Goal: Task Accomplishment & Management: Complete application form

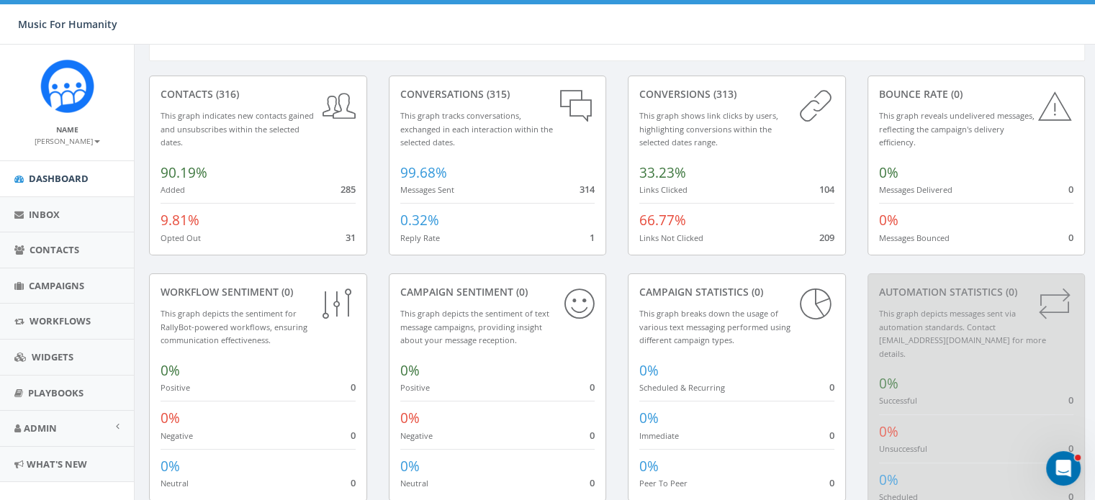
scroll to position [20, 0]
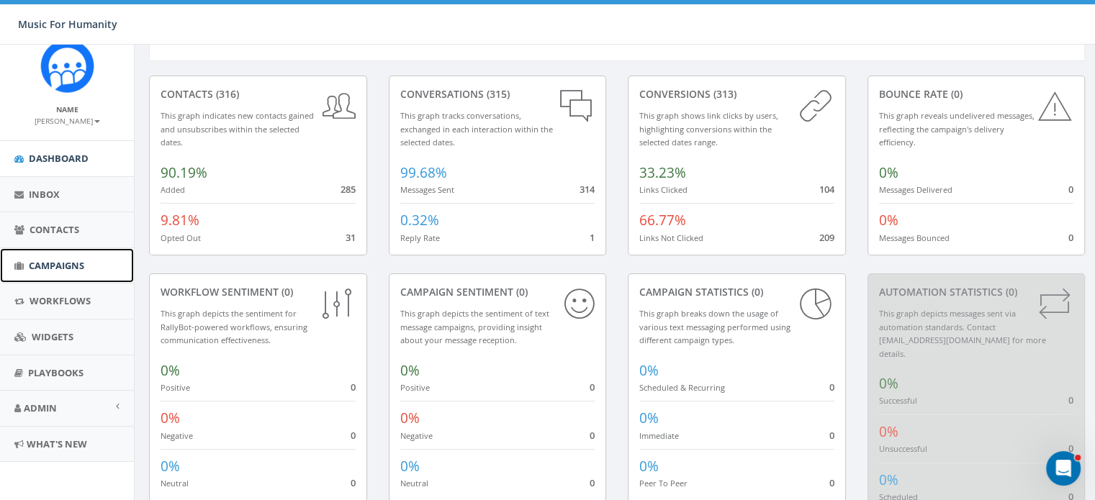
click at [54, 261] on span "Campaigns" at bounding box center [56, 265] width 55 height 13
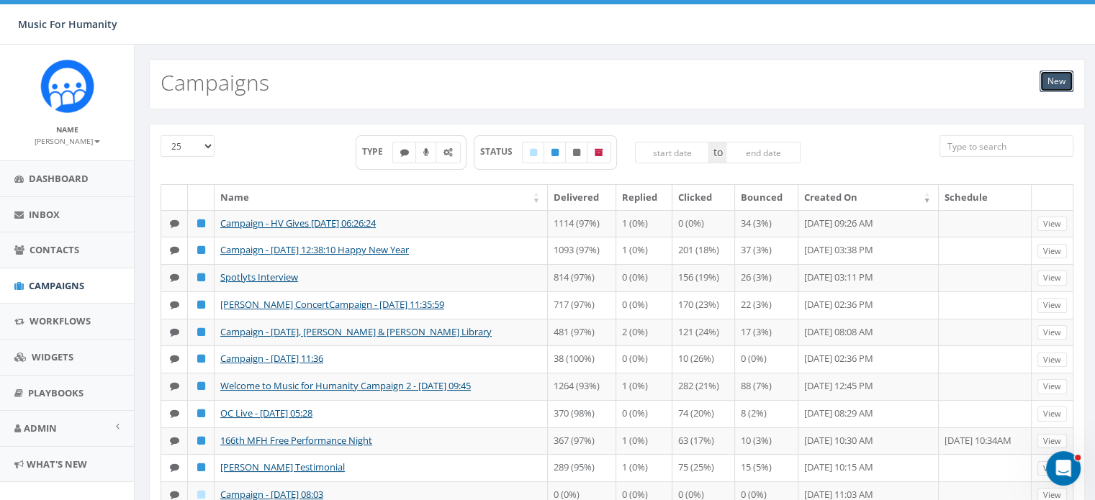
click at [1050, 79] on link "New" at bounding box center [1057, 82] width 34 height 22
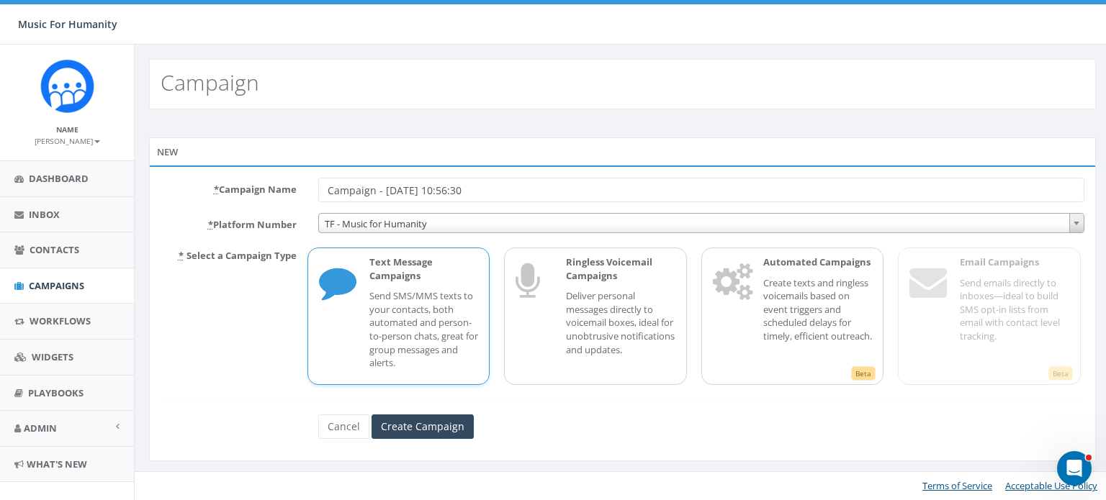
click at [372, 305] on p "Send SMS/MMS texts to your contacts, both automated and person-to-person chats,…" at bounding box center [423, 329] width 109 height 80
click at [490, 189] on input "Campaign - 09/29/2025, 10:56:30" at bounding box center [701, 190] width 766 height 24
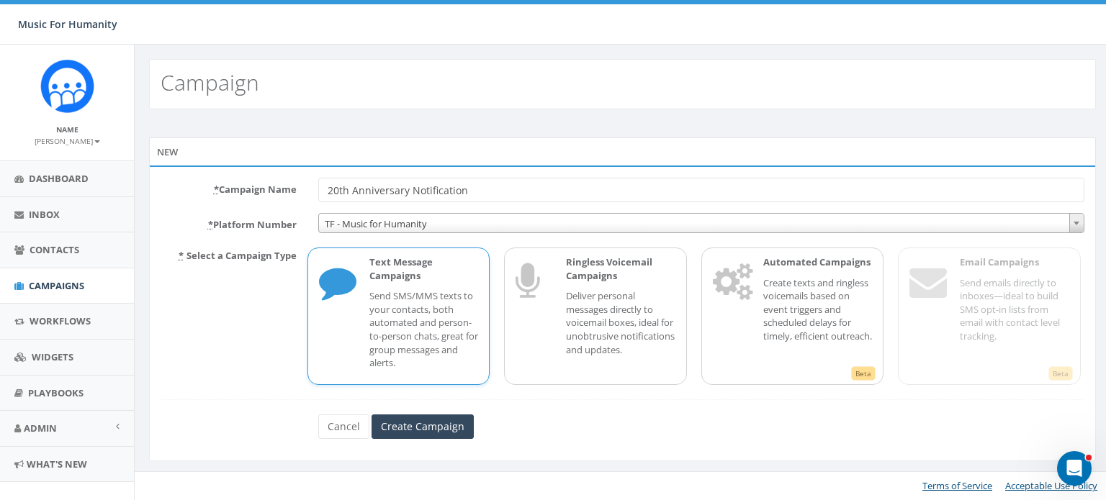
type input "20th Anniversary Notification"
click at [392, 289] on p "Send SMS/MMS texts to your contacts, both automated and person-to-person chats,…" at bounding box center [423, 329] width 109 height 80
click at [411, 423] on input "Create Campaign" at bounding box center [422, 427] width 102 height 24
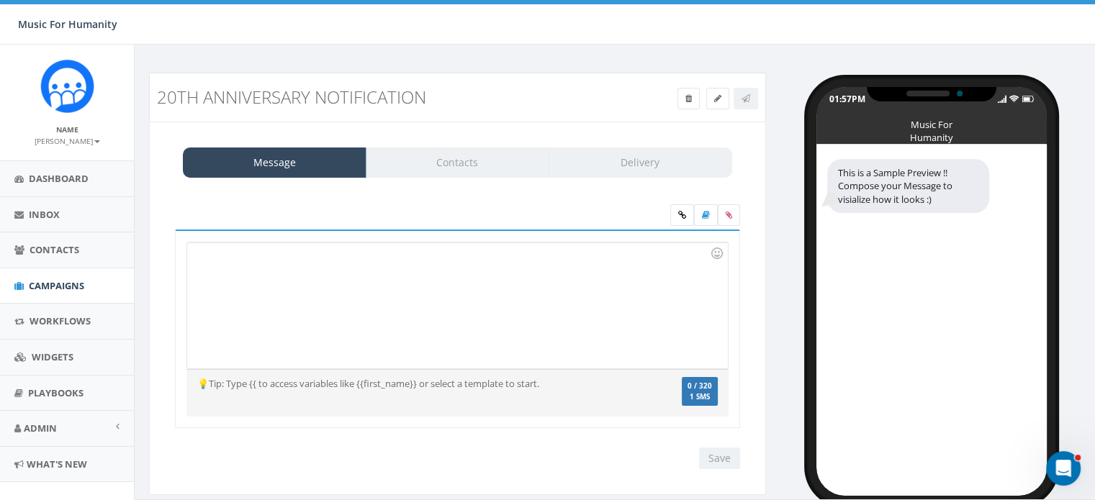
click at [290, 258] on div at bounding box center [457, 306] width 540 height 126
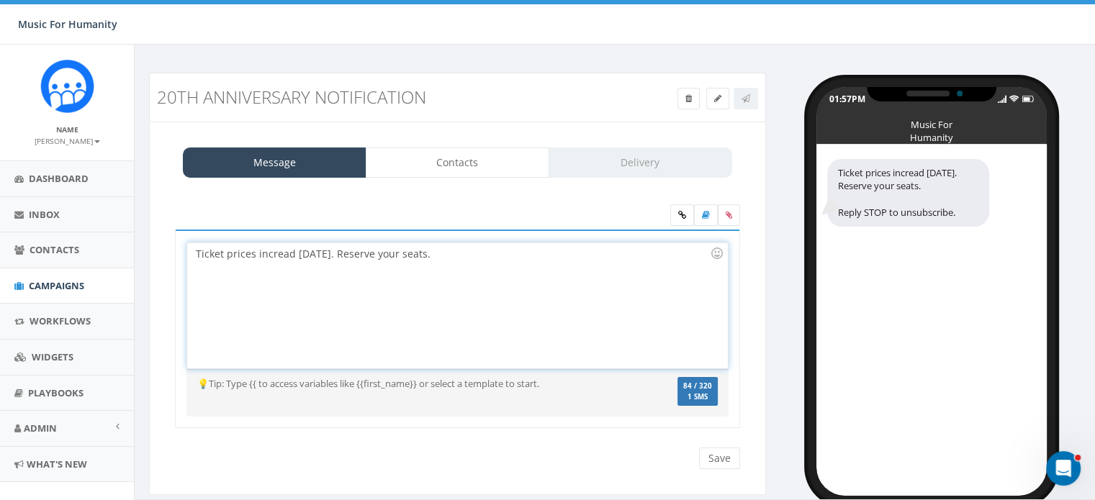
click at [293, 251] on div "Ticket prices incread on Wednesday. Reserve your seats." at bounding box center [457, 306] width 540 height 126
click at [288, 251] on div "Ticket prices incread on Wednesday. Reserve your seats." at bounding box center [457, 306] width 540 height 126
click at [472, 253] on div "Ticket prices increase [DATE]. Reserve your seats." at bounding box center [457, 306] width 540 height 126
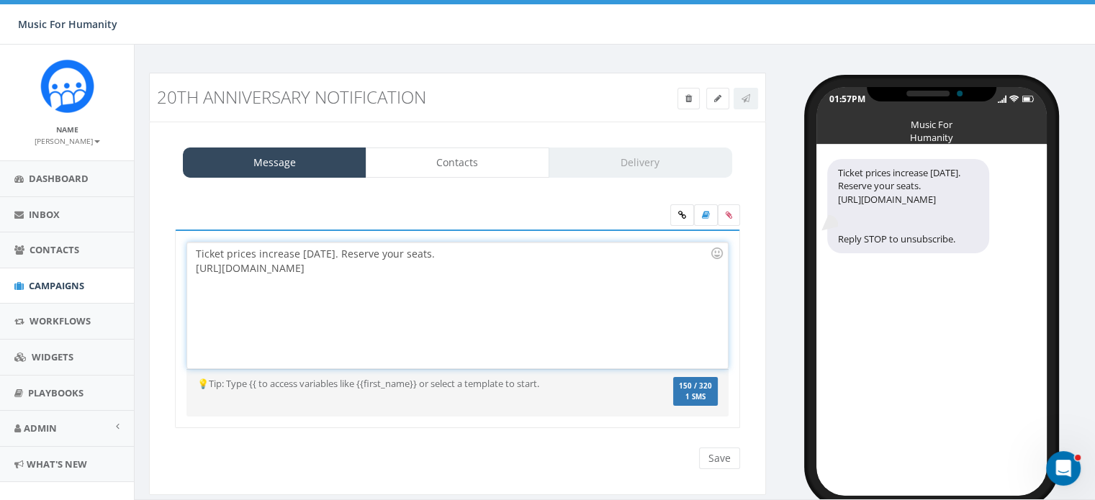
click at [472, 253] on div "Ticket prices increase on Wednesday. Reserve your seats. https://event.auctria.…" at bounding box center [457, 306] width 540 height 126
click at [520, 266] on div "[URL][DOMAIN_NAME]" at bounding box center [453, 268] width 514 height 14
click at [196, 264] on div "[URL][DOMAIN_NAME]" at bounding box center [453, 268] width 514 height 14
click at [678, 213] on icon at bounding box center [682, 215] width 8 height 9
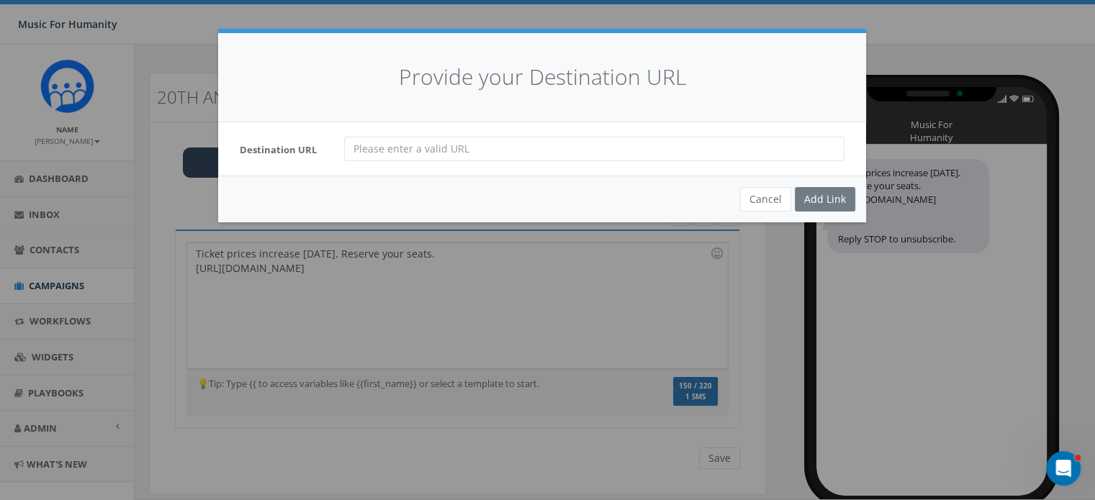
click at [391, 148] on input "url" at bounding box center [594, 149] width 500 height 24
paste input "[URL][DOMAIN_NAME]"
type input "[URL][DOMAIN_NAME]"
click at [813, 197] on div "Add Link" at bounding box center [825, 199] width 60 height 24
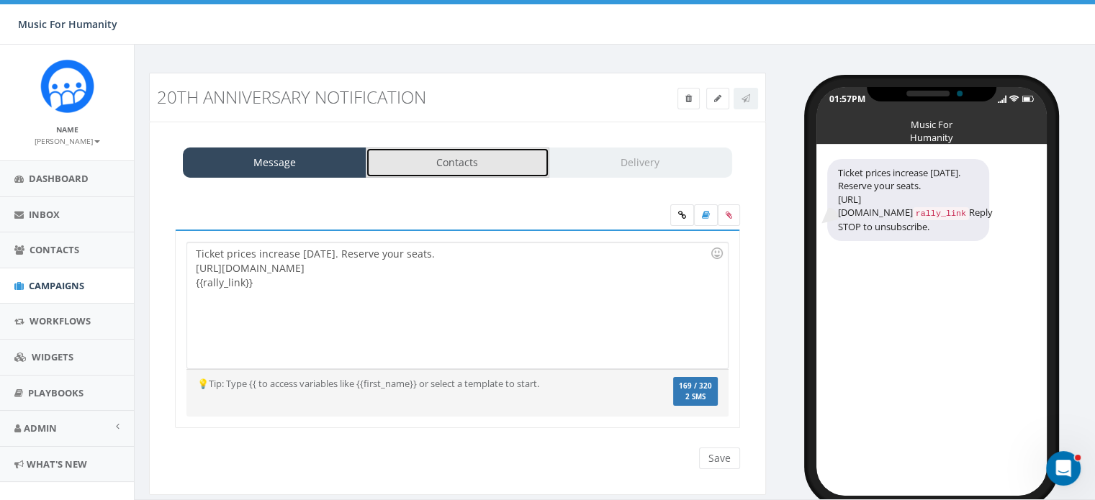
click at [446, 162] on link "Contacts" at bounding box center [458, 163] width 184 height 30
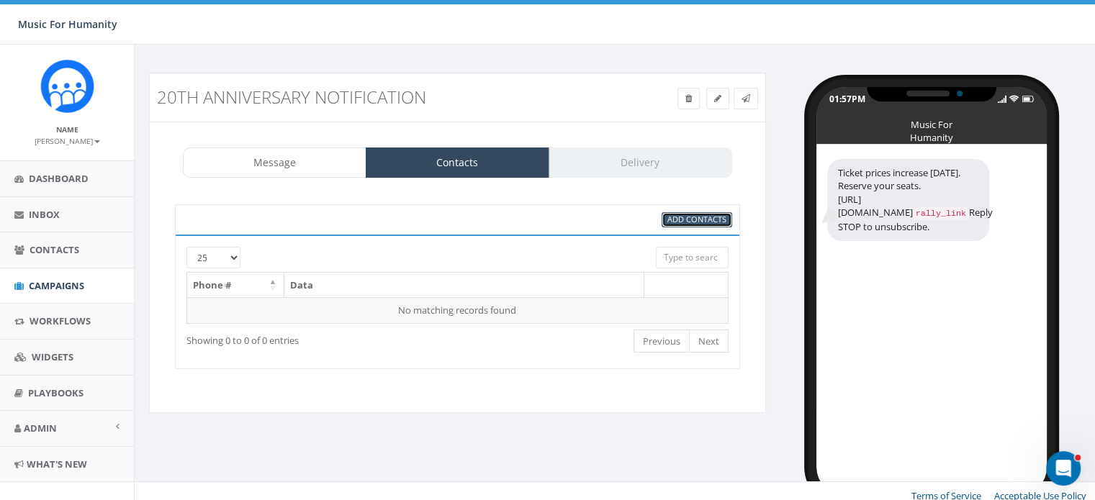
click at [699, 218] on span "Add Contacts" at bounding box center [696, 219] width 59 height 11
select select
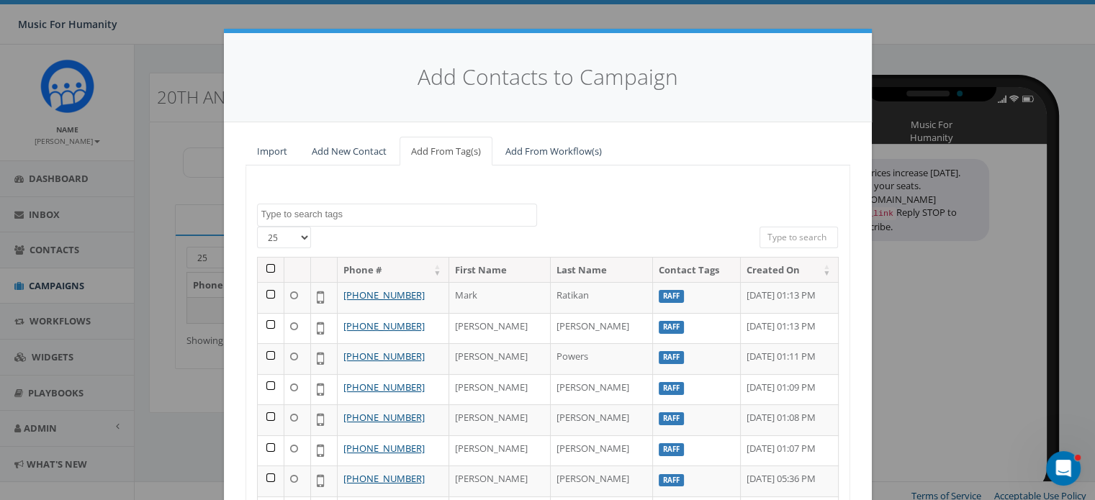
click at [264, 267] on th at bounding box center [271, 270] width 27 height 25
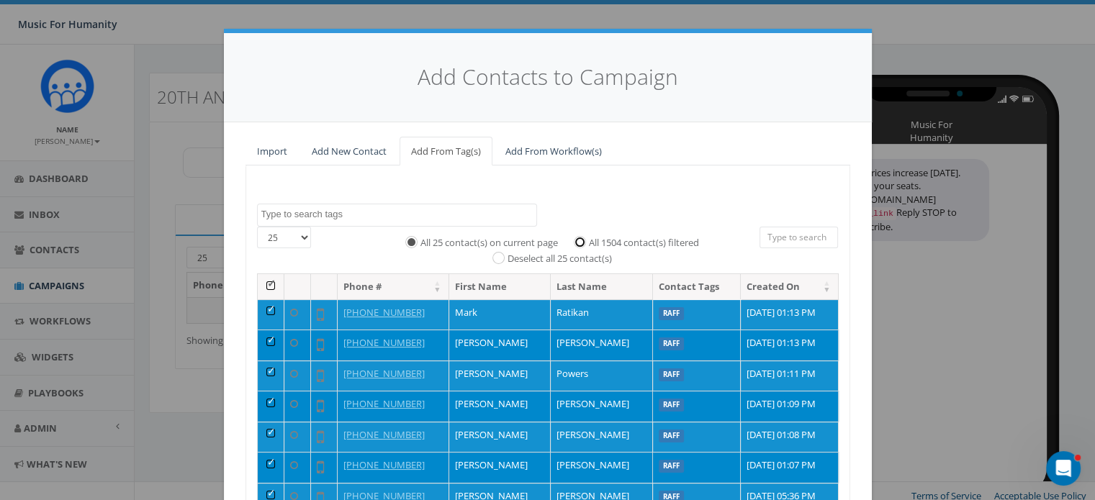
click at [579, 240] on input "All 1504 contact(s) filtered" at bounding box center [583, 241] width 9 height 9
radio input "true"
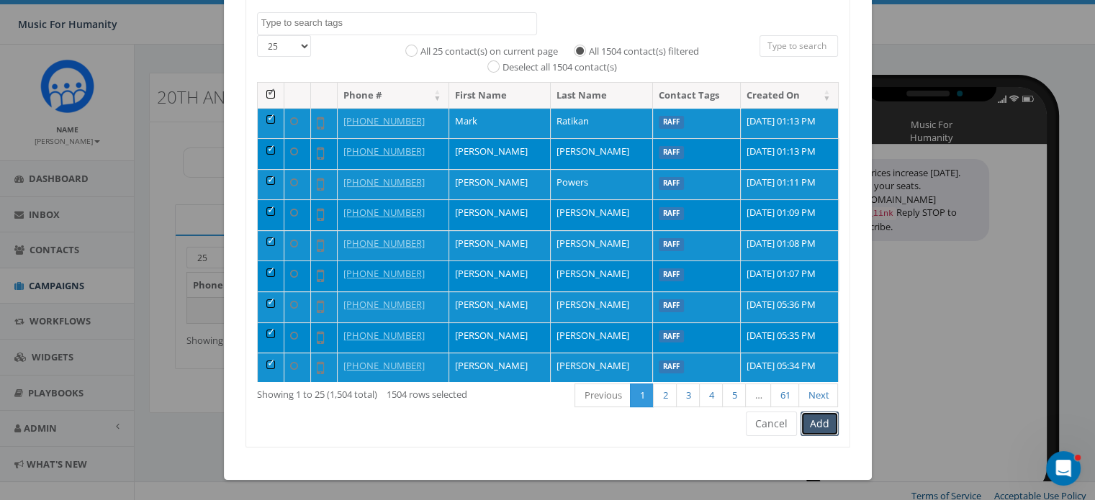
click at [814, 418] on button "Add" at bounding box center [820, 424] width 38 height 24
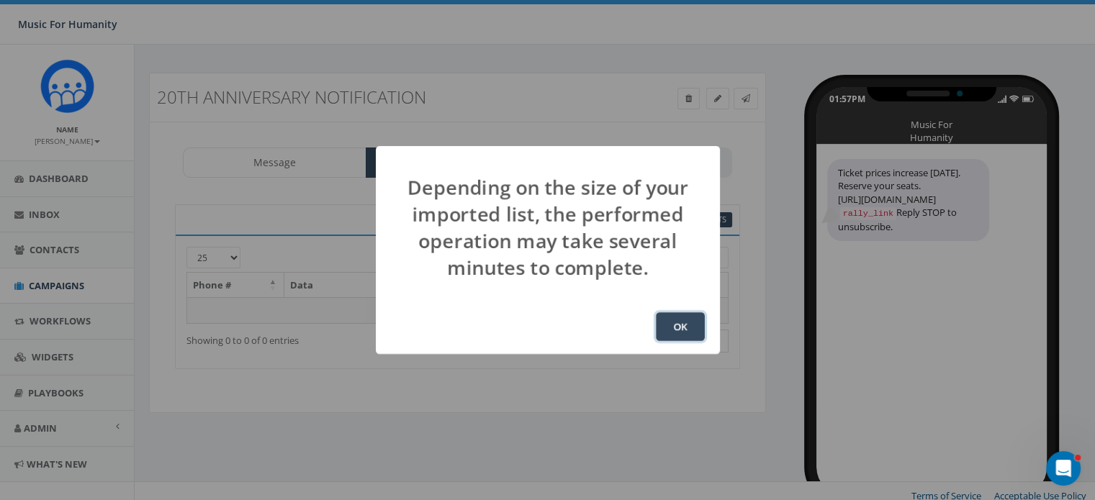
click at [676, 326] on button "OK" at bounding box center [680, 326] width 49 height 29
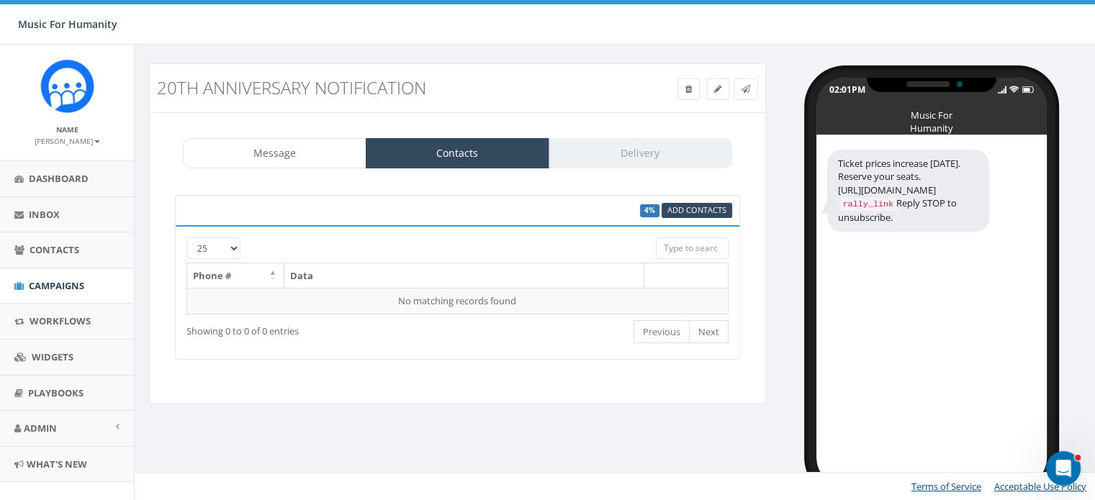
click at [610, 152] on div "Message Contacts Delivery" at bounding box center [457, 153] width 549 height 30
click at [746, 88] on icon at bounding box center [745, 89] width 9 height 9
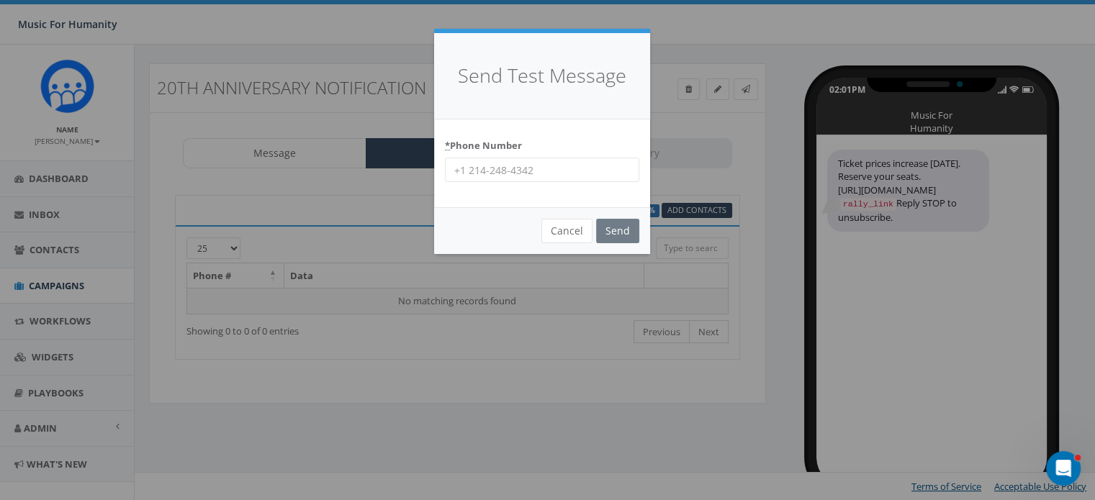
click at [548, 171] on input "* Phone Number" at bounding box center [542, 170] width 194 height 24
type input "[PHONE_NUMBER]"
click at [605, 228] on input "Send" at bounding box center [617, 231] width 43 height 24
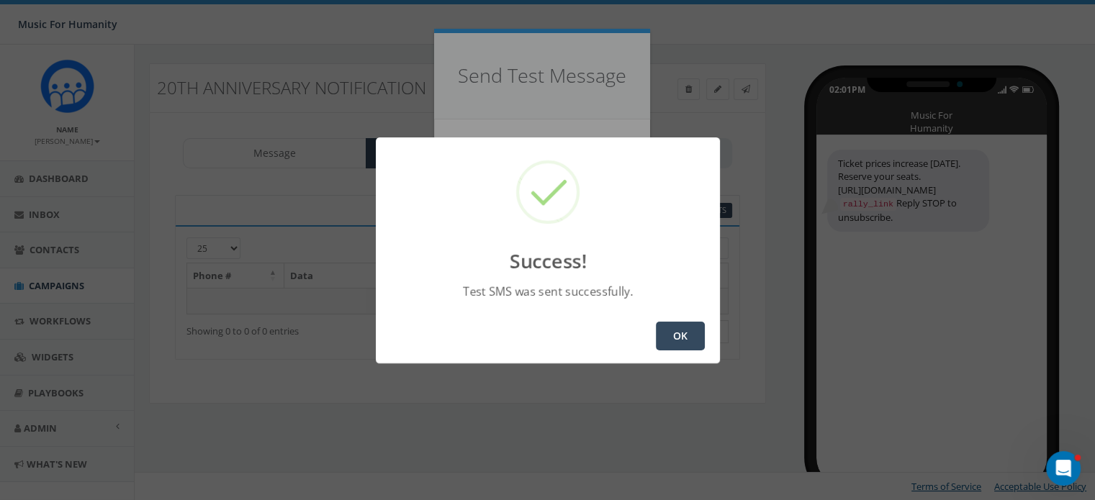
click at [674, 337] on button "OK" at bounding box center [680, 336] width 49 height 29
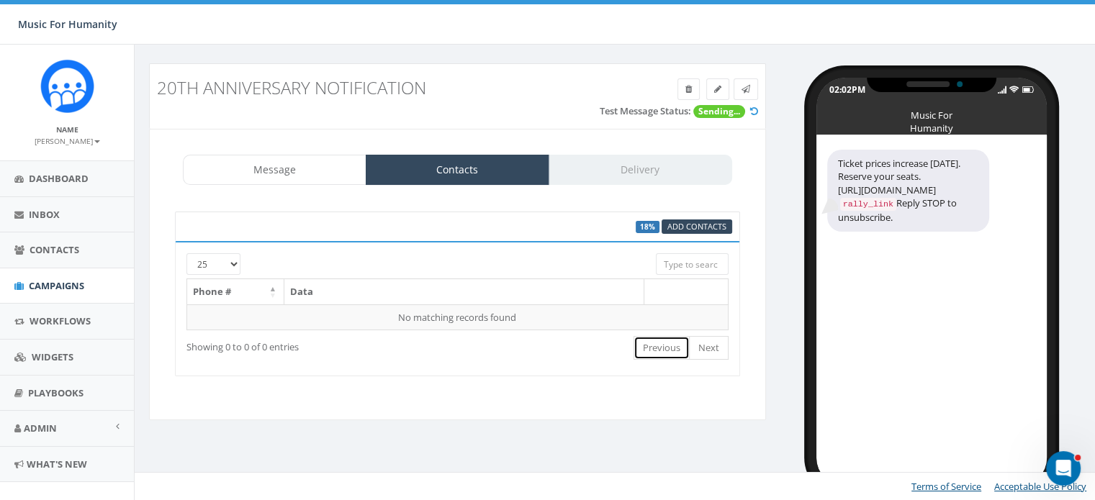
click at [674, 337] on link "Previous" at bounding box center [661, 348] width 56 height 24
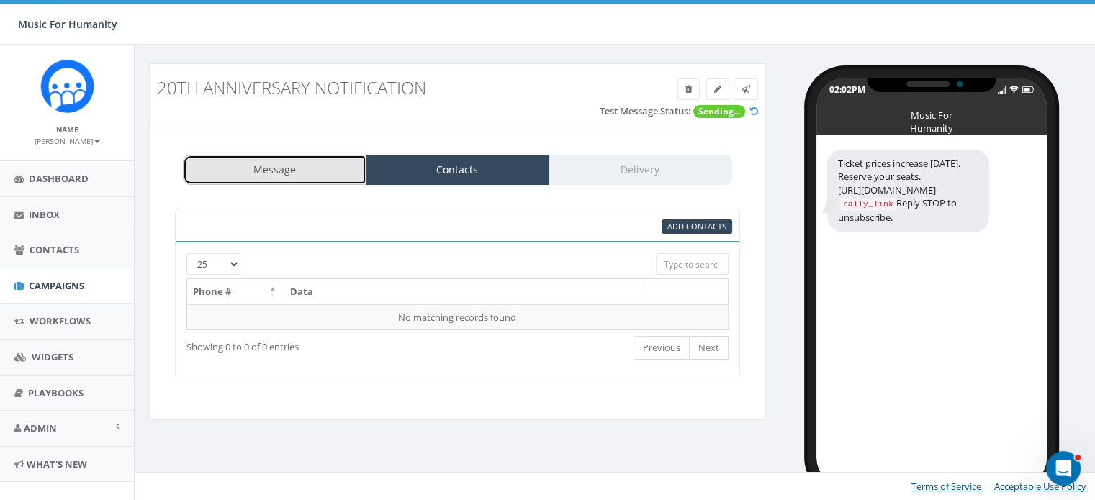
click at [301, 176] on link "Message" at bounding box center [275, 170] width 184 height 30
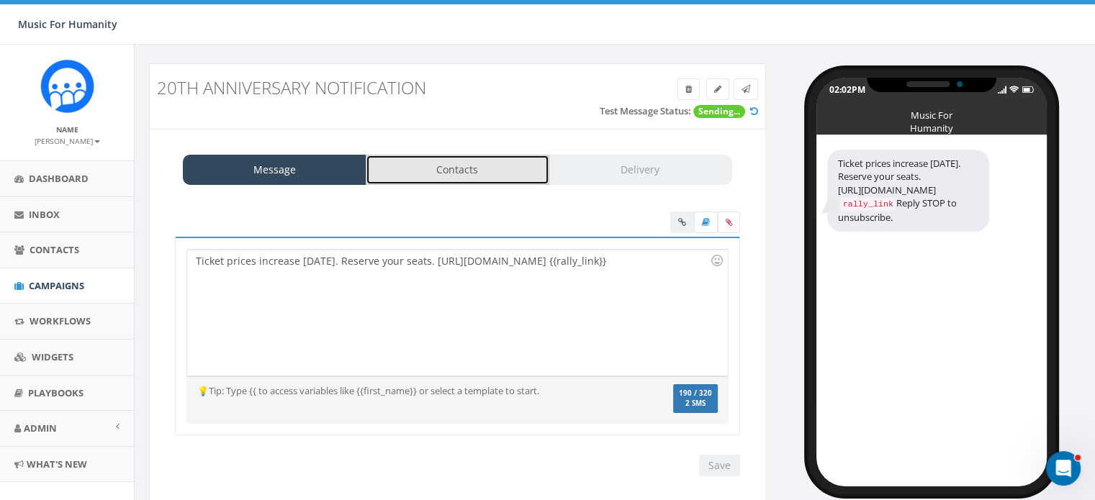
click at [439, 162] on link "Contacts" at bounding box center [458, 170] width 184 height 30
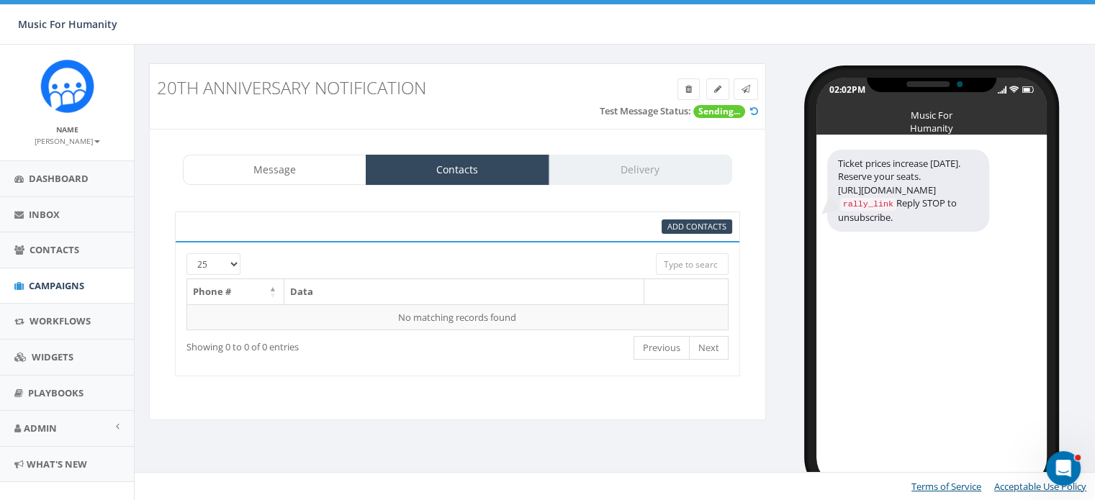
click at [595, 169] on div "Message Contacts Delivery" at bounding box center [457, 170] width 549 height 30
